Goal: Task Accomplishment & Management: Complete application form

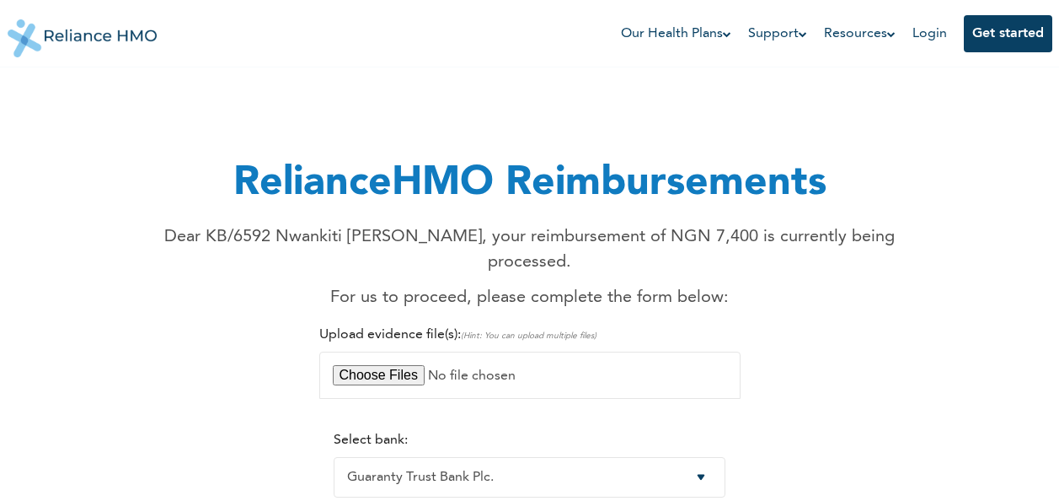
select select "9"
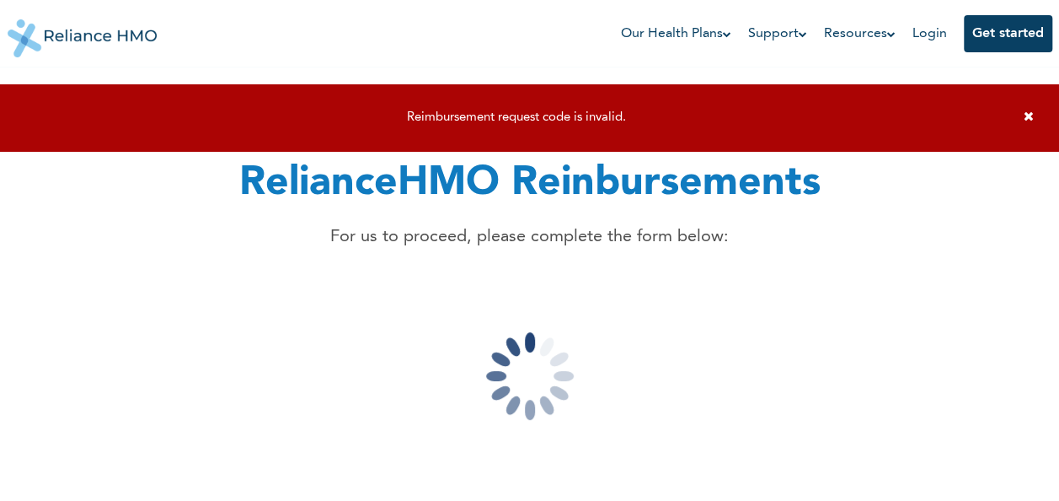
click at [1032, 118] on icon at bounding box center [1029, 116] width 10 height 13
